Goal: Find specific page/section: Find specific page/section

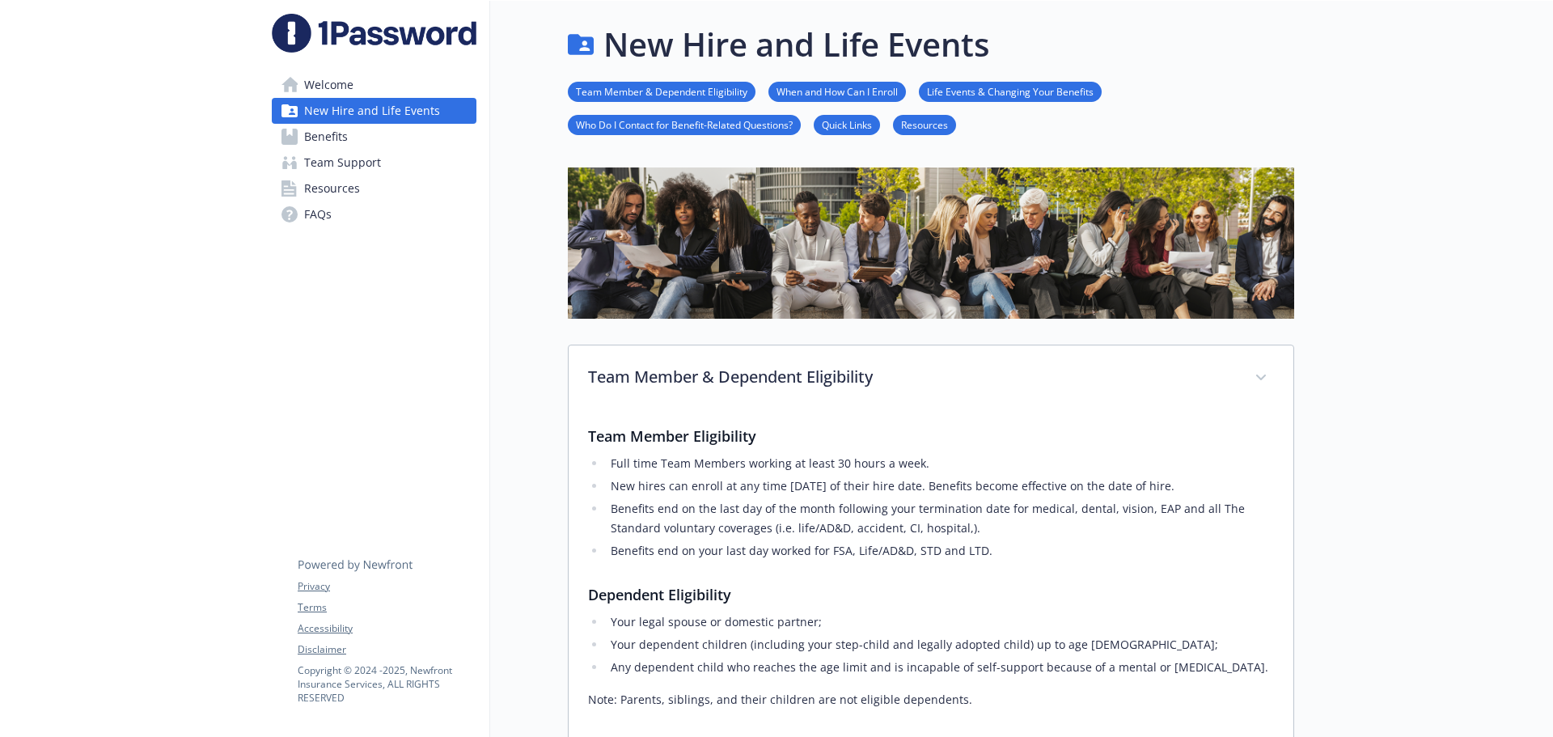
scroll to position [162, 0]
